Goal: Find specific page/section: Find specific page/section

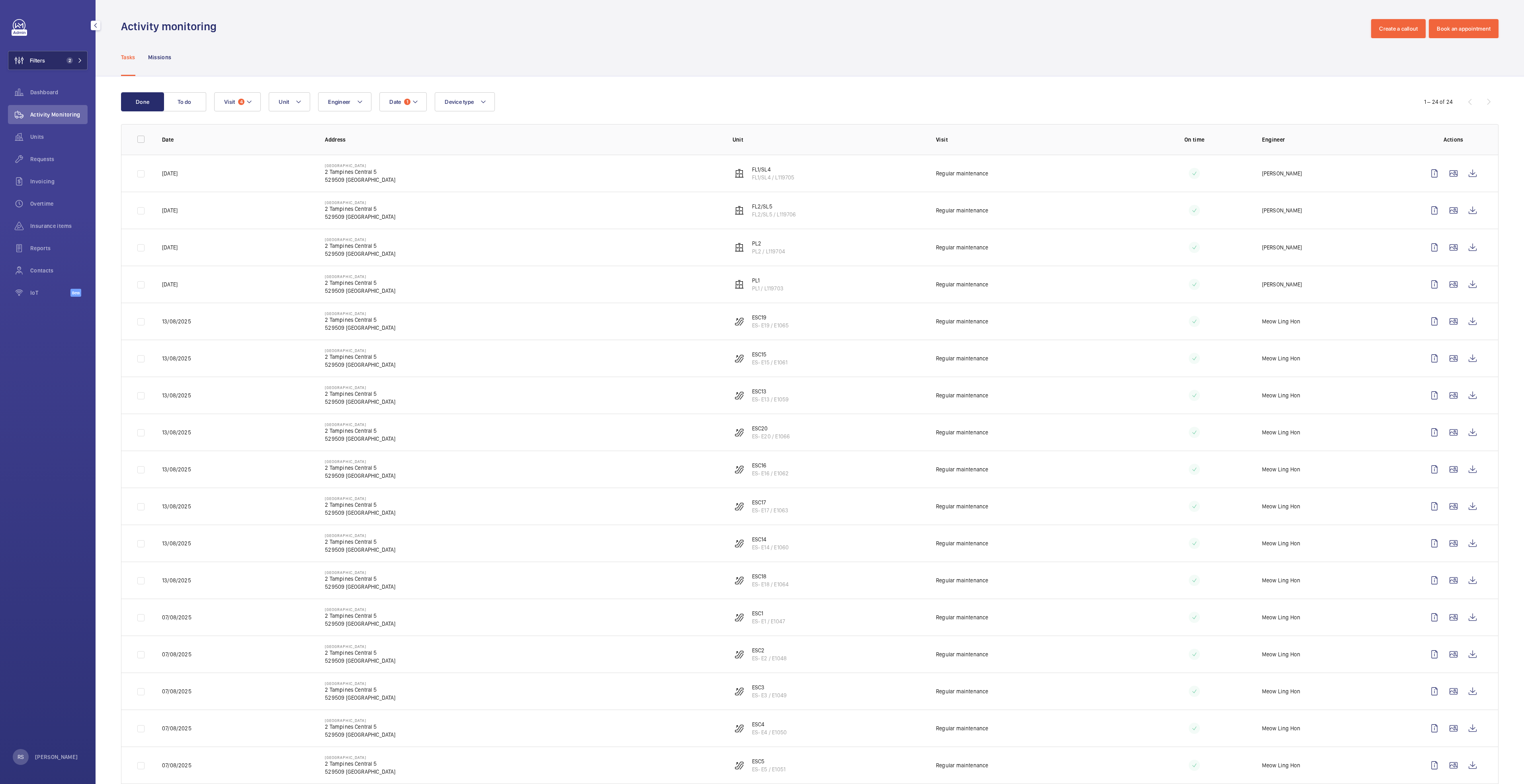
click at [76, 56] on button "Filters 2" at bounding box center [47, 60] width 80 height 19
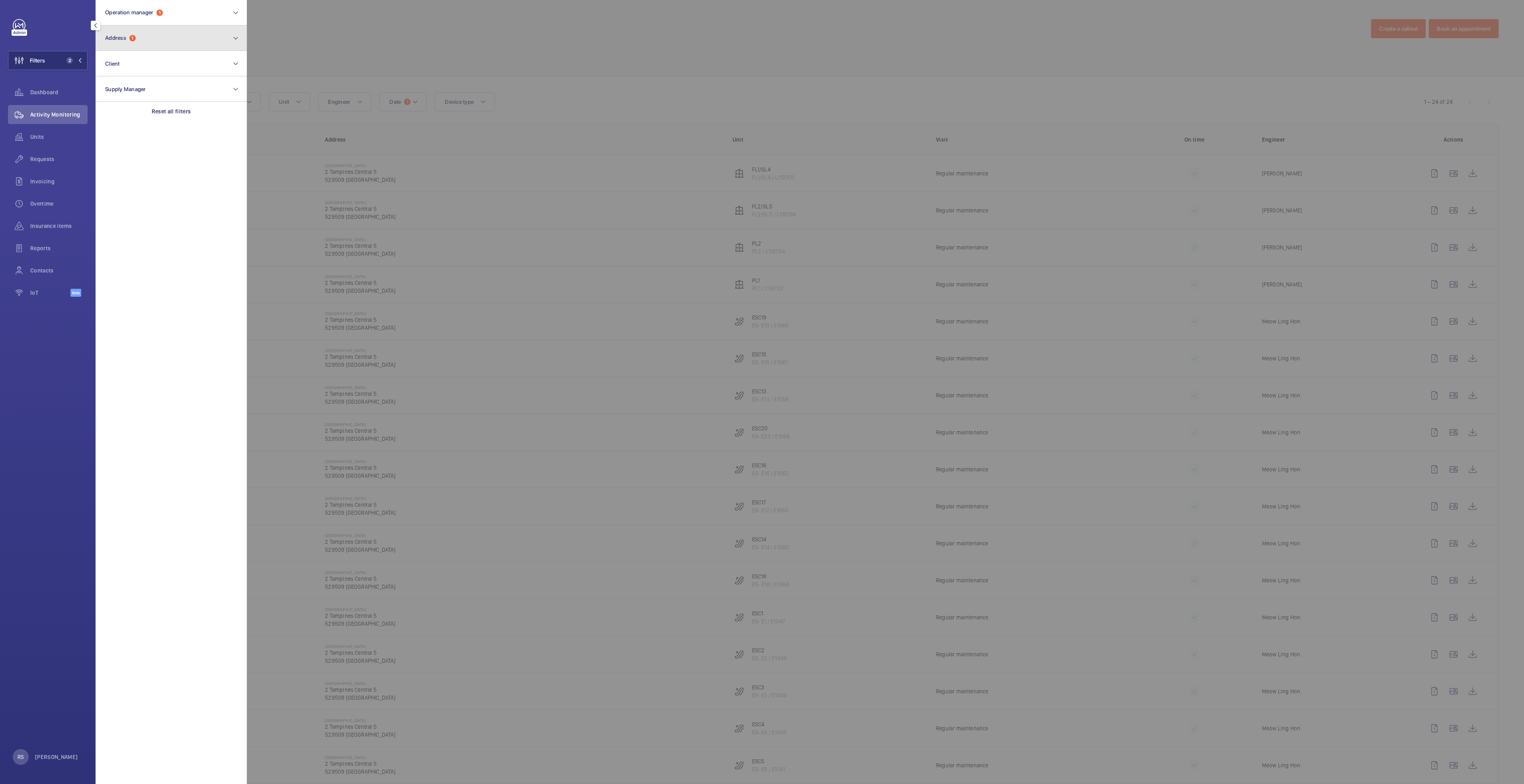
click at [190, 37] on button "Address 1" at bounding box center [172, 38] width 151 height 25
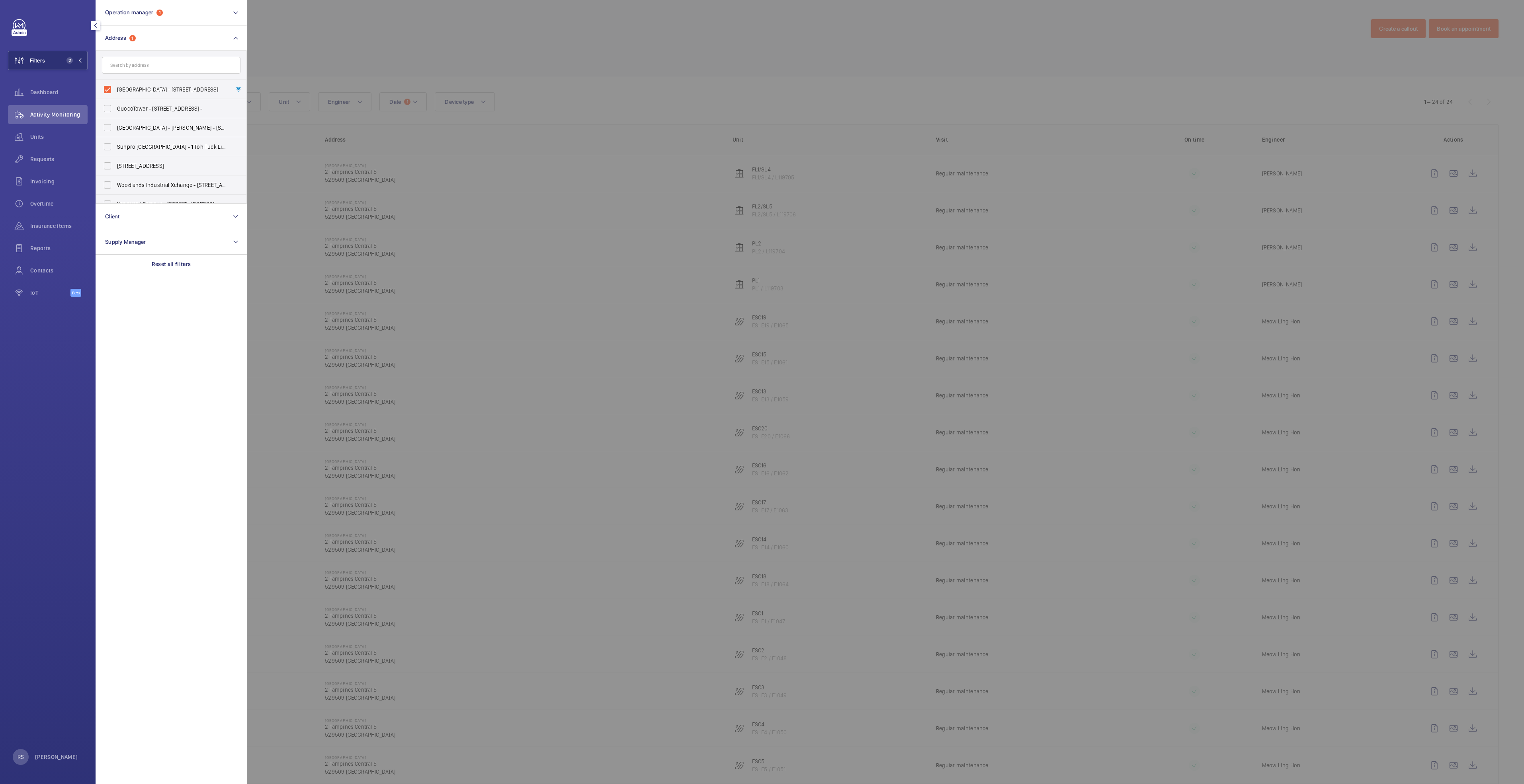
click at [198, 67] on input "text" at bounding box center [171, 65] width 138 height 17
click at [112, 88] on input "[GEOGRAPHIC_DATA] - [STREET_ADDRESS]" at bounding box center [107, 89] width 16 height 16
checkbox input "false"
click at [142, 70] on input "text" at bounding box center [171, 65] width 138 height 17
type input "centrepoint"
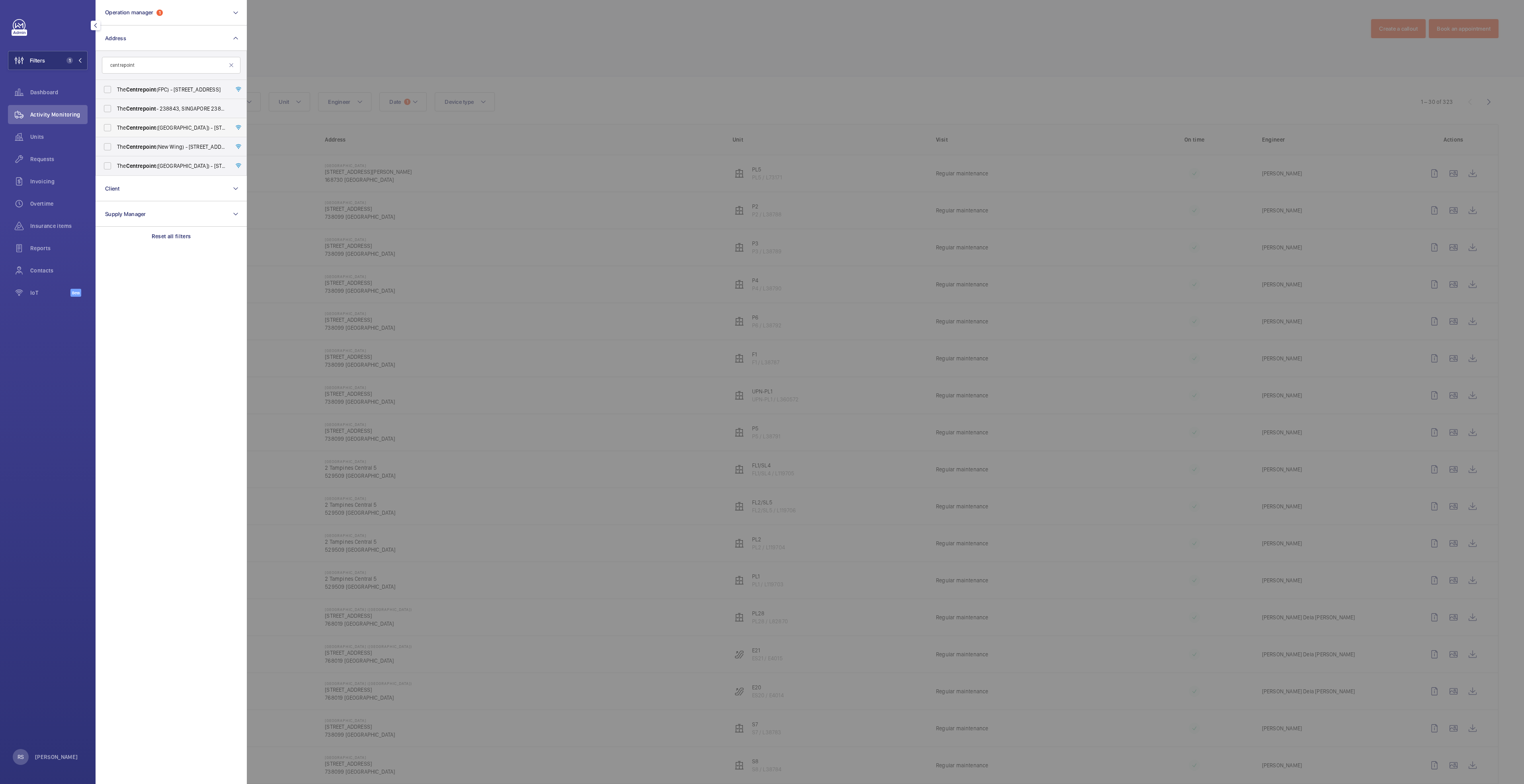
click at [167, 126] on span "The Centrepoint ([GEOGRAPHIC_DATA]) - [STREET_ADDRESS]" at bounding box center [172, 127] width 109 height 8
click at [115, 126] on input "The Centrepoint ([GEOGRAPHIC_DATA]) - [STREET_ADDRESS]" at bounding box center [107, 128] width 16 height 16
checkbox input "true"
click at [450, 62] on div at bounding box center [1009, 392] width 1524 height 784
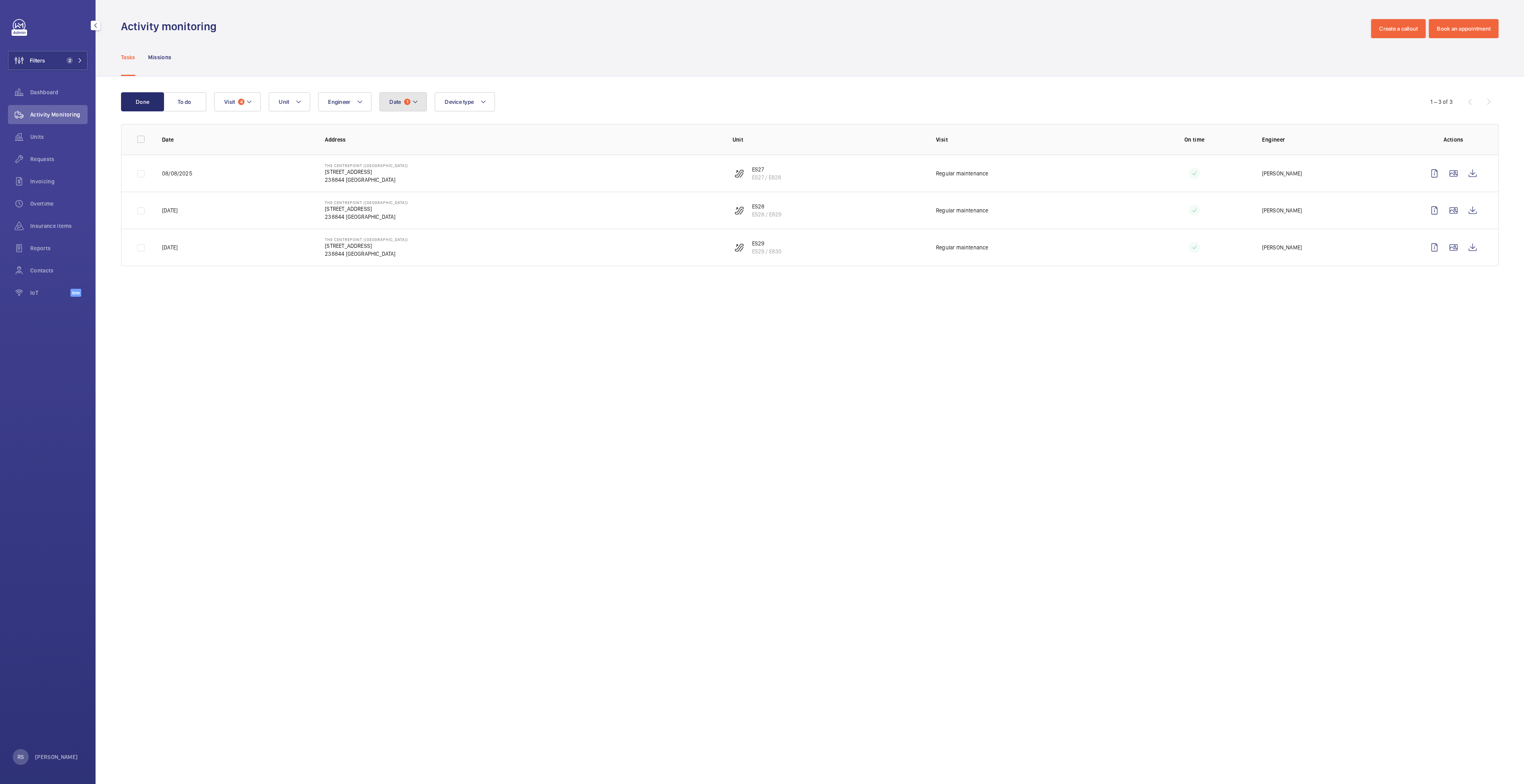
click at [421, 108] on button "Date 1" at bounding box center [403, 102] width 47 height 19
click at [279, 57] on div "Tasks Missions" at bounding box center [810, 57] width 1377 height 38
click at [244, 101] on button "Visit 4" at bounding box center [237, 102] width 47 height 19
click at [253, 153] on span "Semiannual maintenance" at bounding box center [290, 155] width 109 height 8
click at [521, 67] on div "Tasks Missions" at bounding box center [810, 57] width 1377 height 38
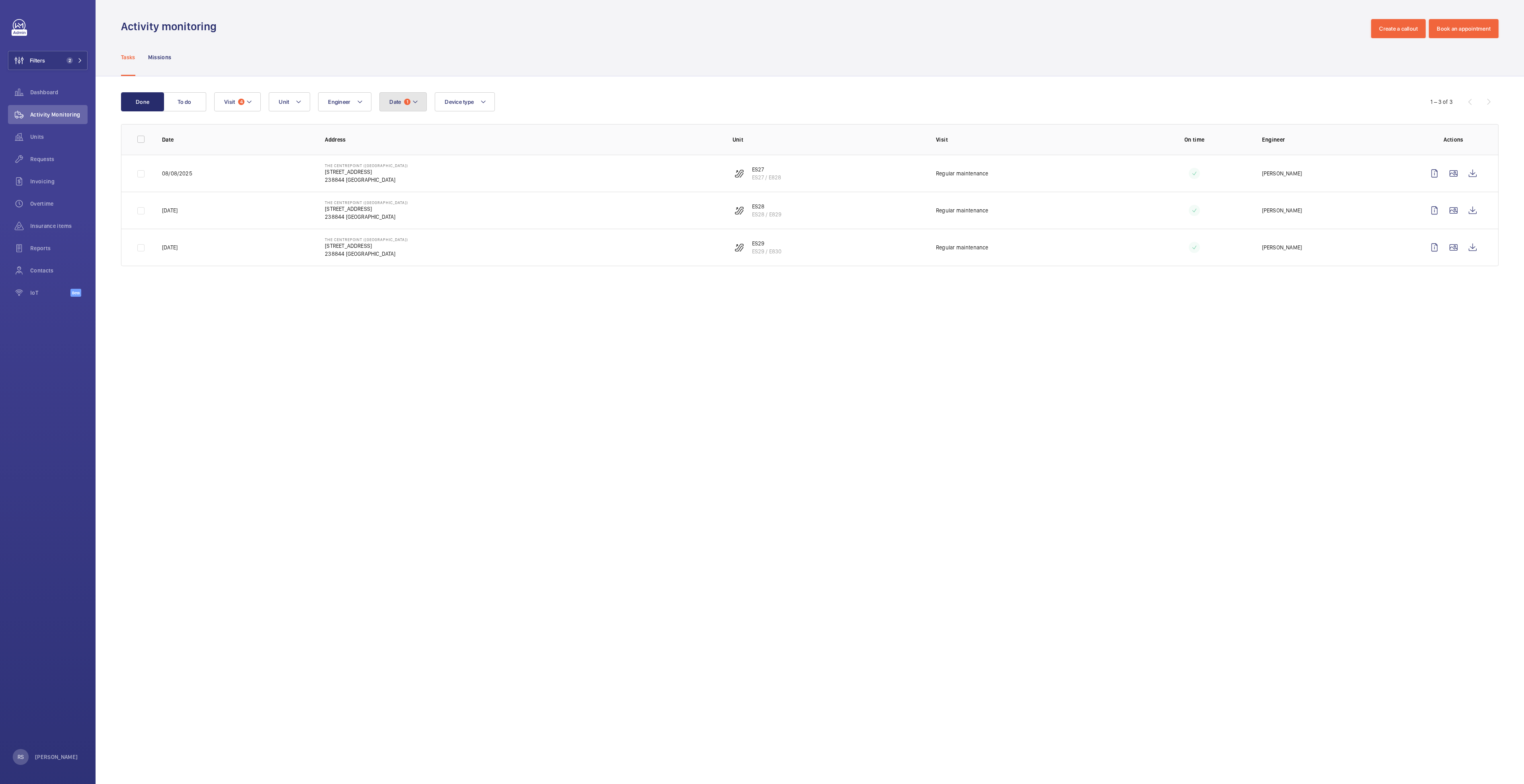
click at [415, 102] on mat-icon at bounding box center [415, 102] width 7 height 9
click at [588, 67] on div "Tasks Missions" at bounding box center [810, 57] width 1377 height 38
